Goal: Information Seeking & Learning: Learn about a topic

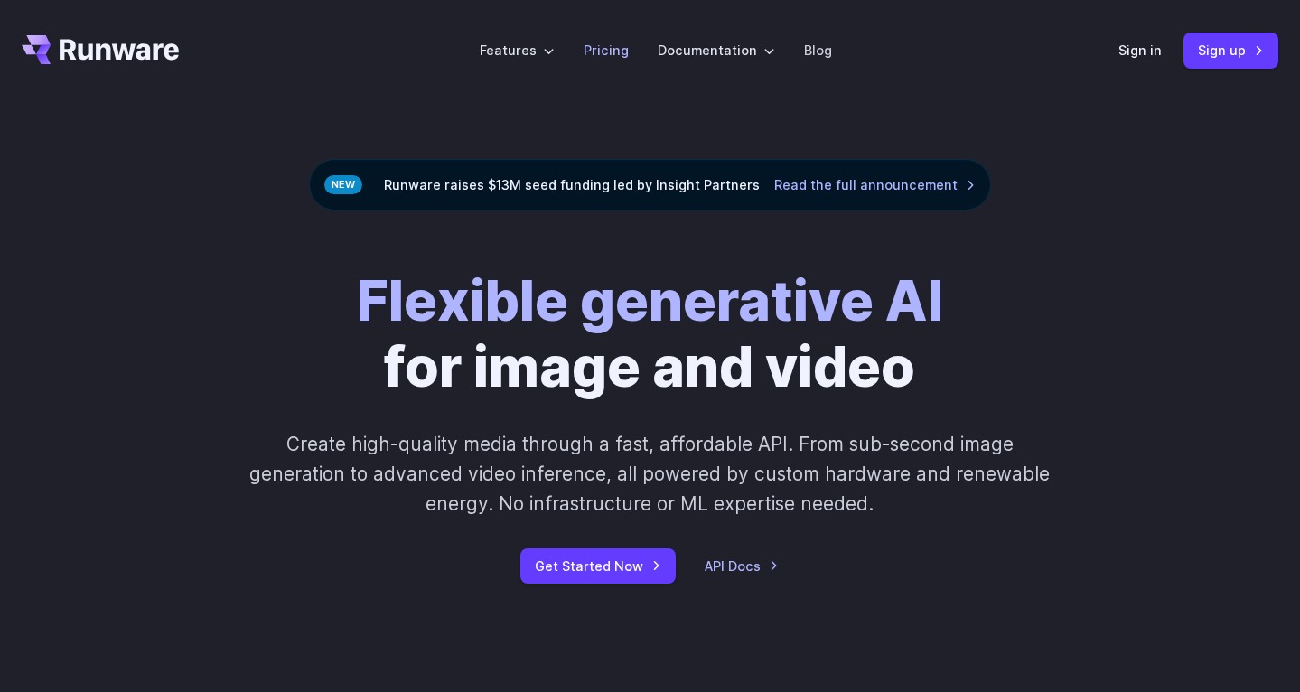
click at [601, 46] on link "Pricing" at bounding box center [605, 50] width 45 height 21
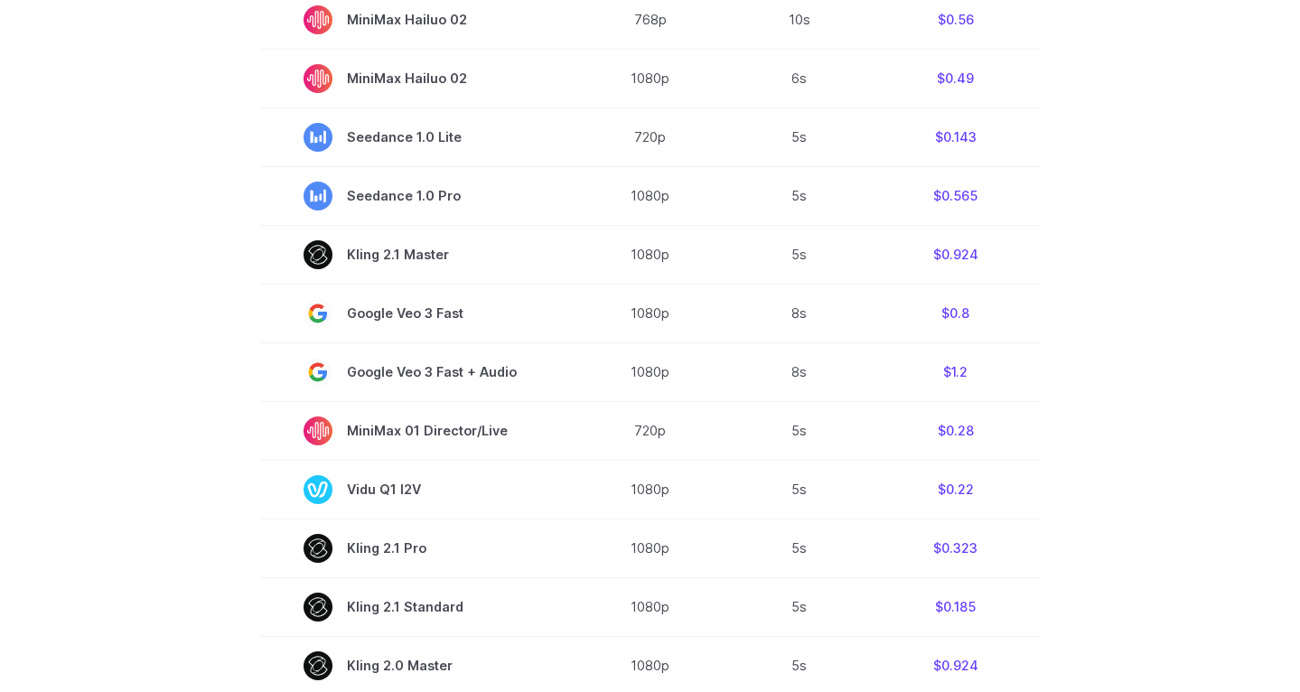
scroll to position [667, 0]
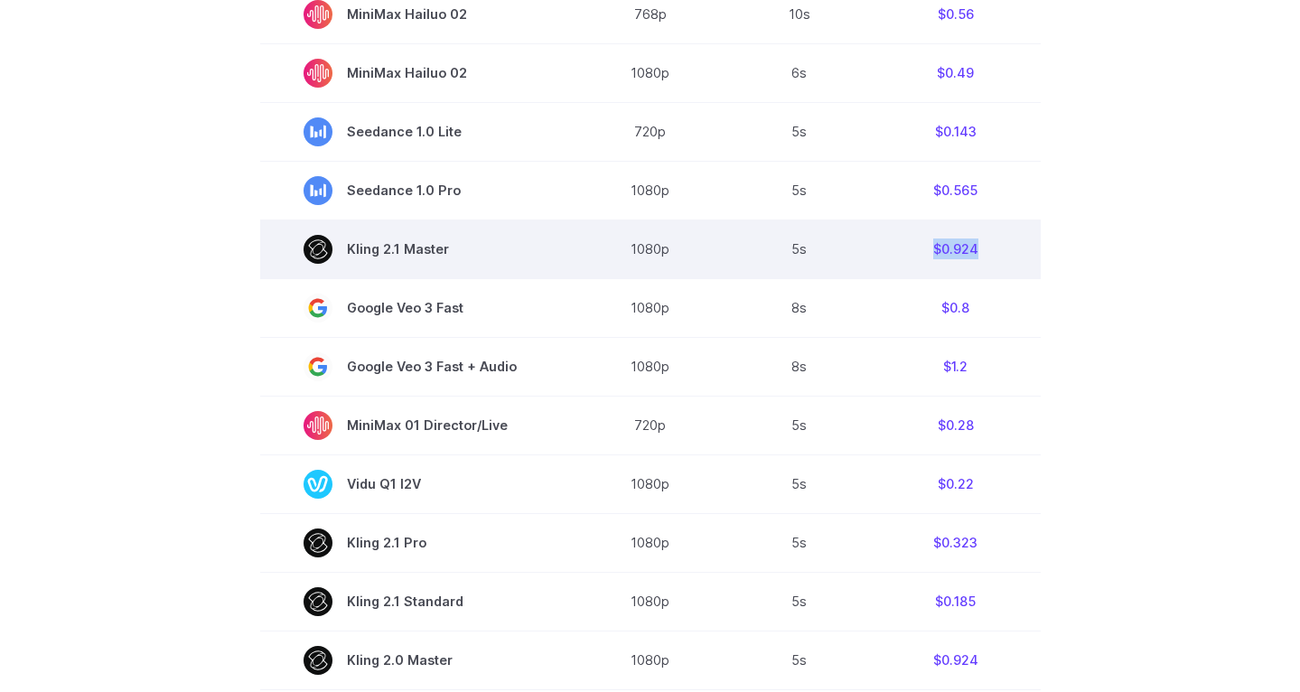
drag, startPoint x: 980, startPoint y: 253, endPoint x: 926, endPoint y: 256, distance: 54.3
click at [926, 256] on td "$0.924" at bounding box center [956, 248] width 170 height 59
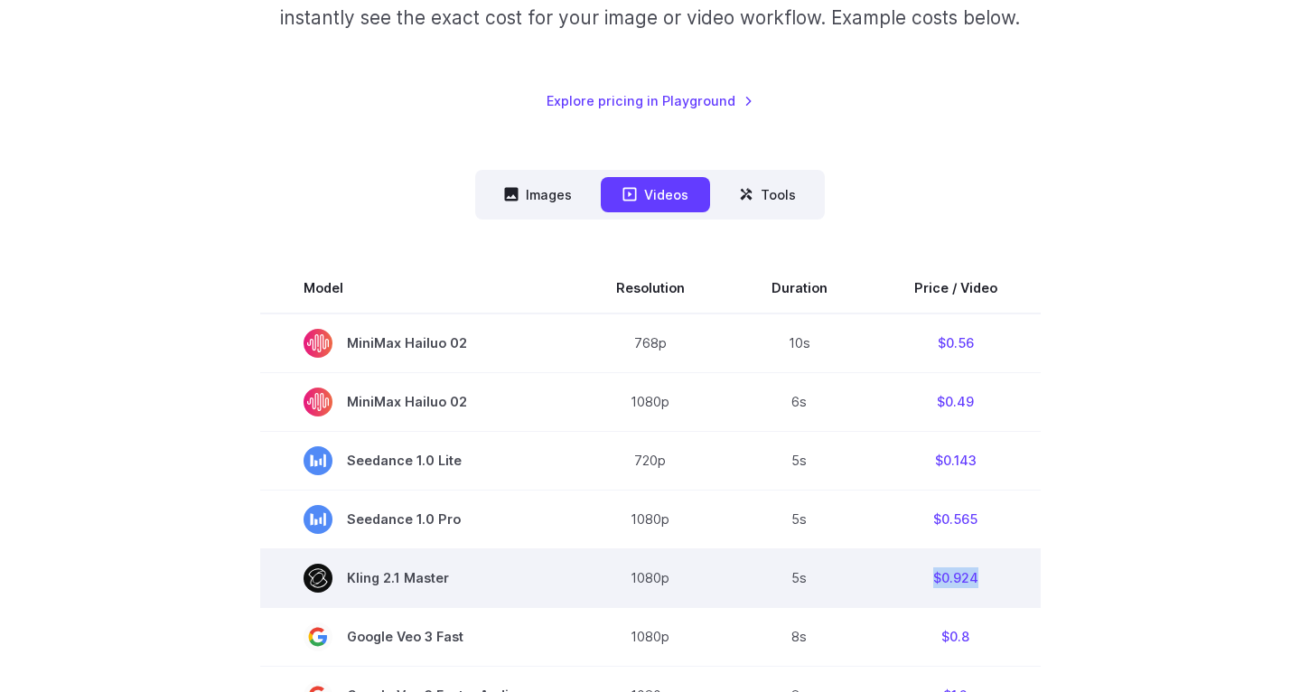
scroll to position [349, 0]
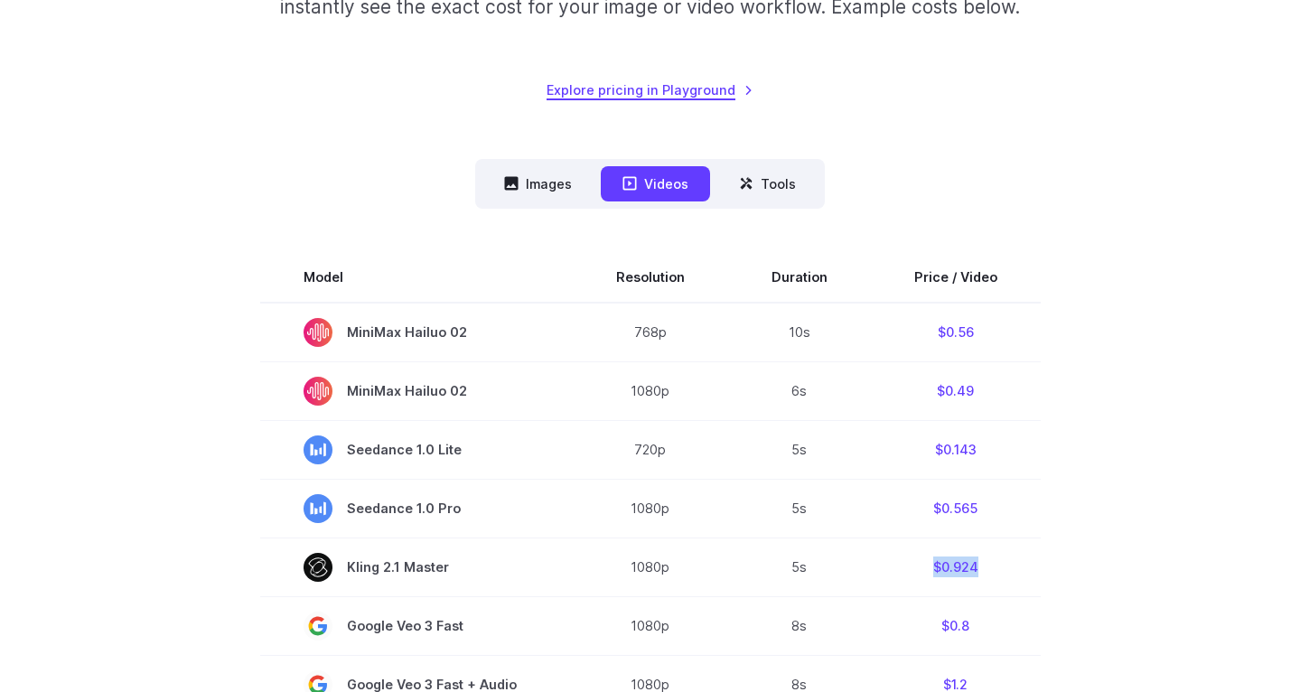
click at [728, 86] on link "Explore pricing in Playground" at bounding box center [649, 89] width 207 height 21
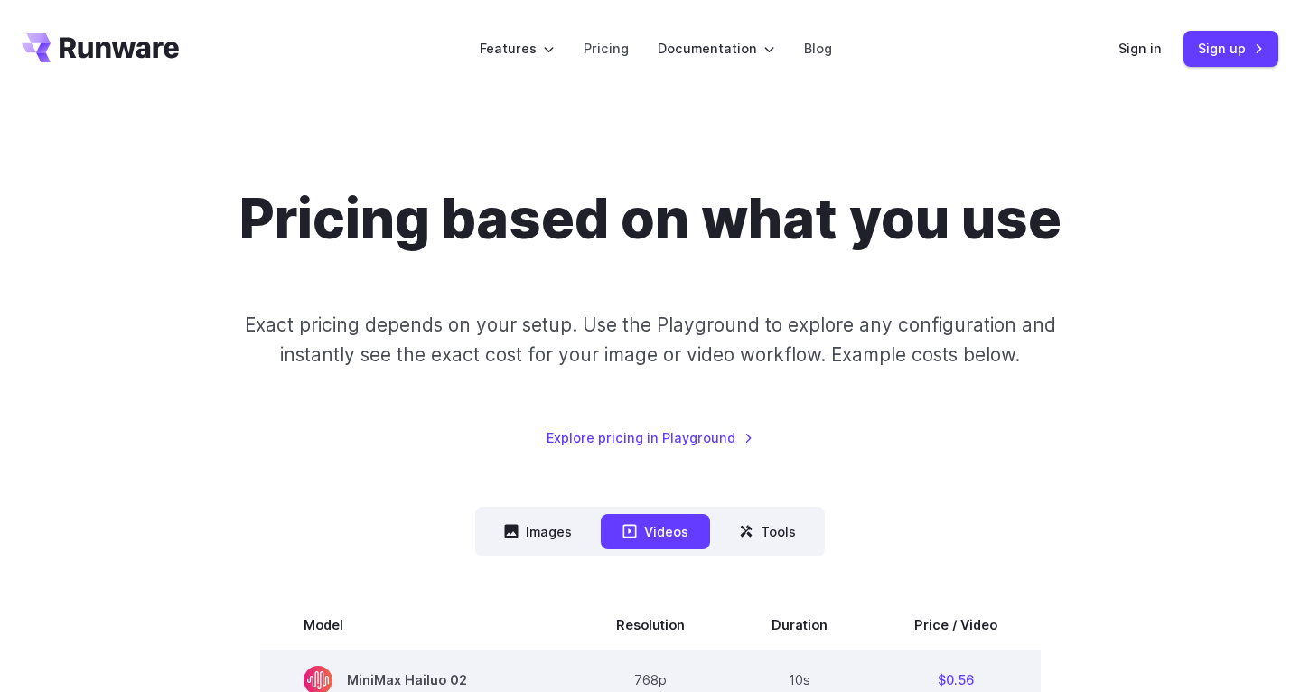
scroll to position [0, 0]
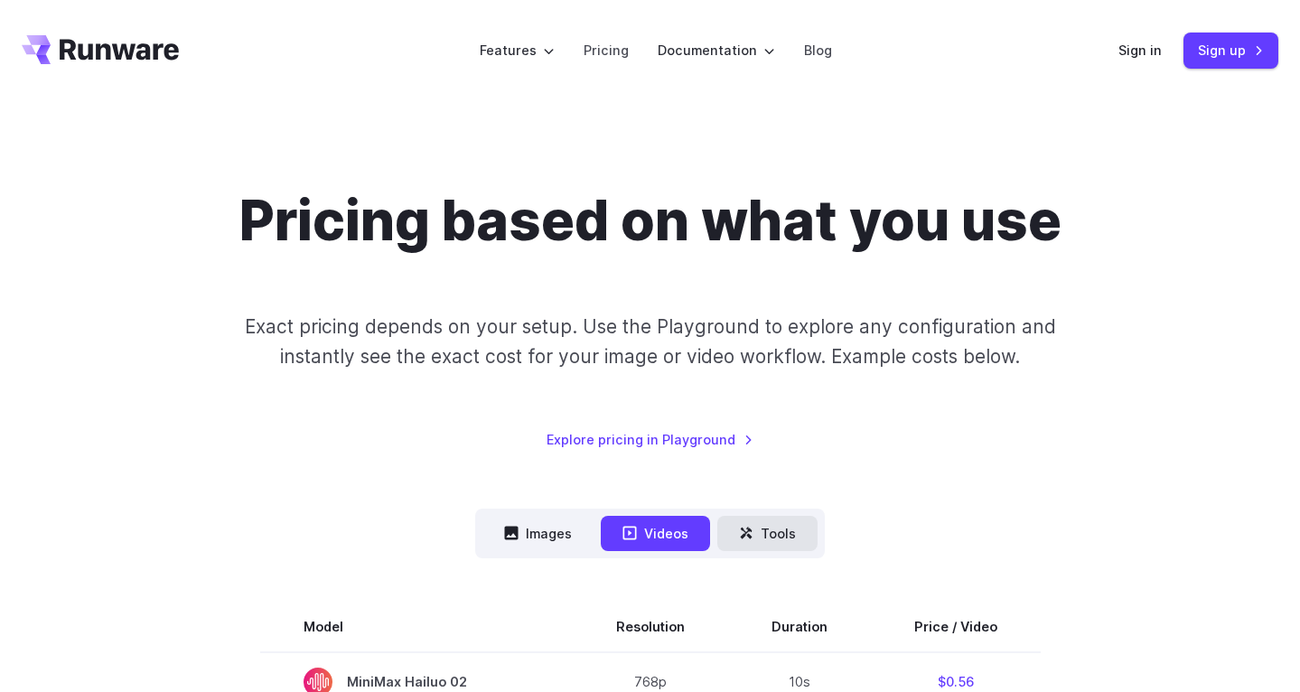
click at [758, 528] on button "Tools" at bounding box center [767, 533] width 100 height 35
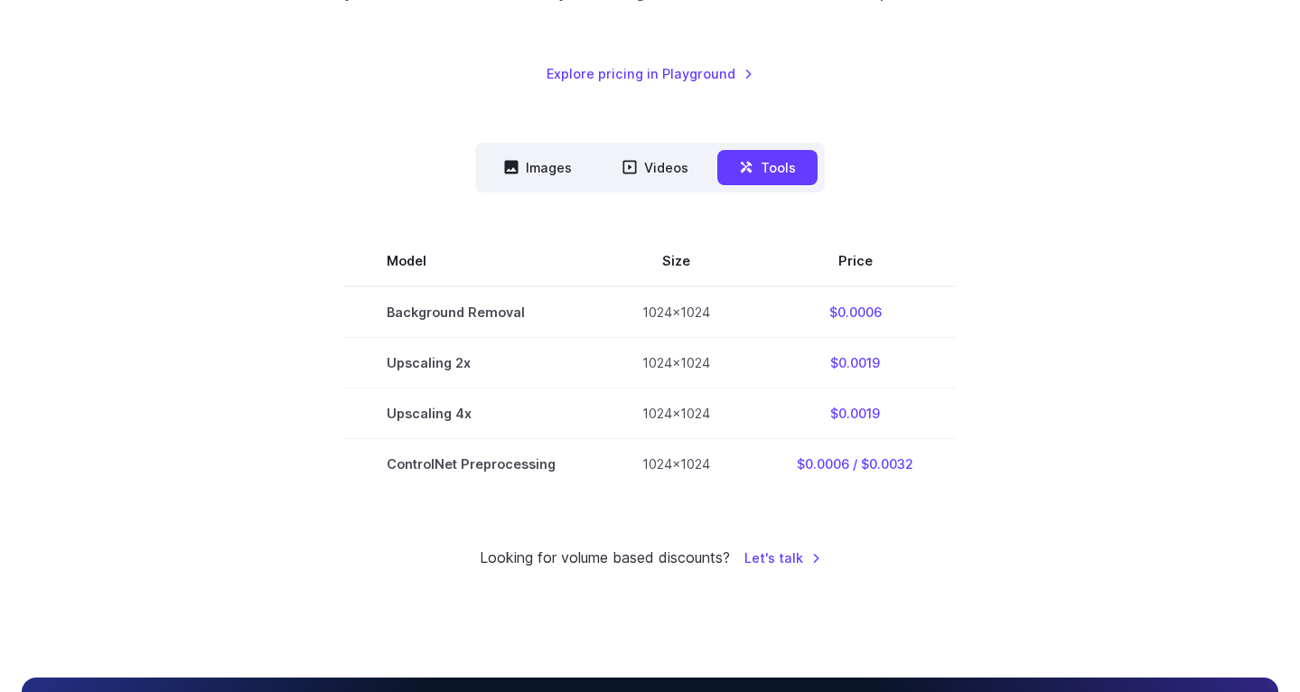
scroll to position [365, 0]
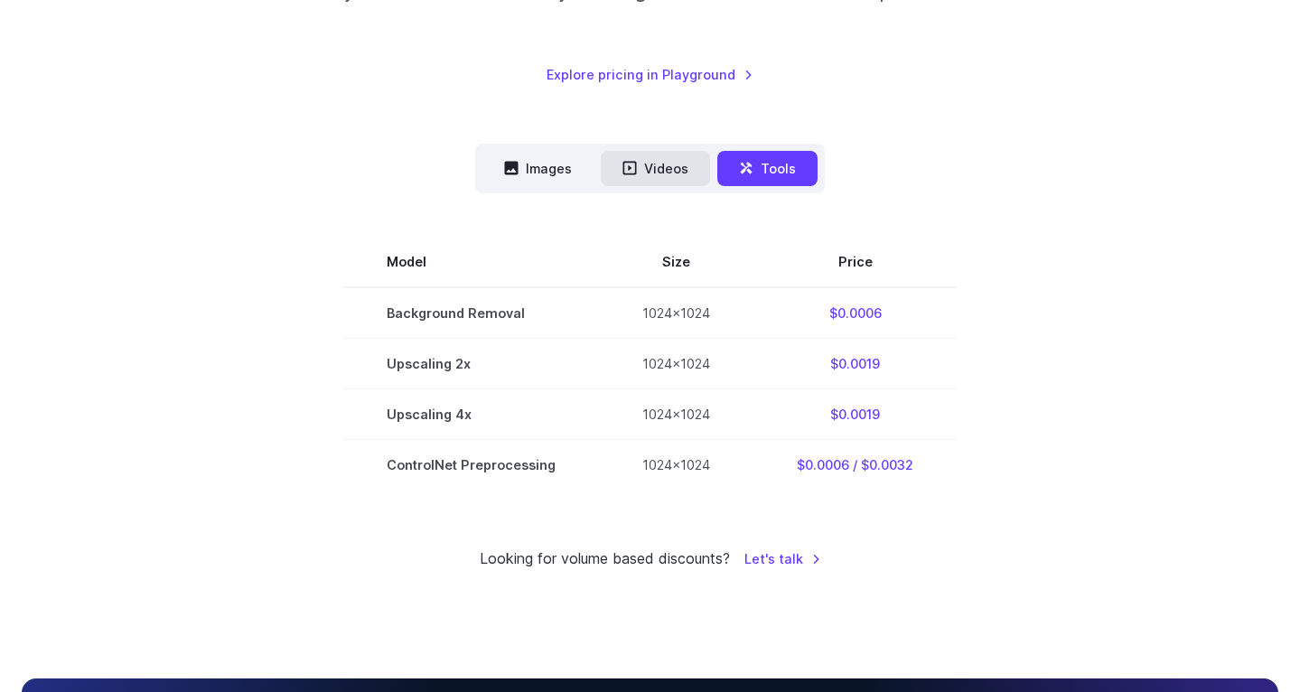
click at [671, 163] on button "Videos" at bounding box center [655, 168] width 109 height 35
